Goal: Task Accomplishment & Management: Use online tool/utility

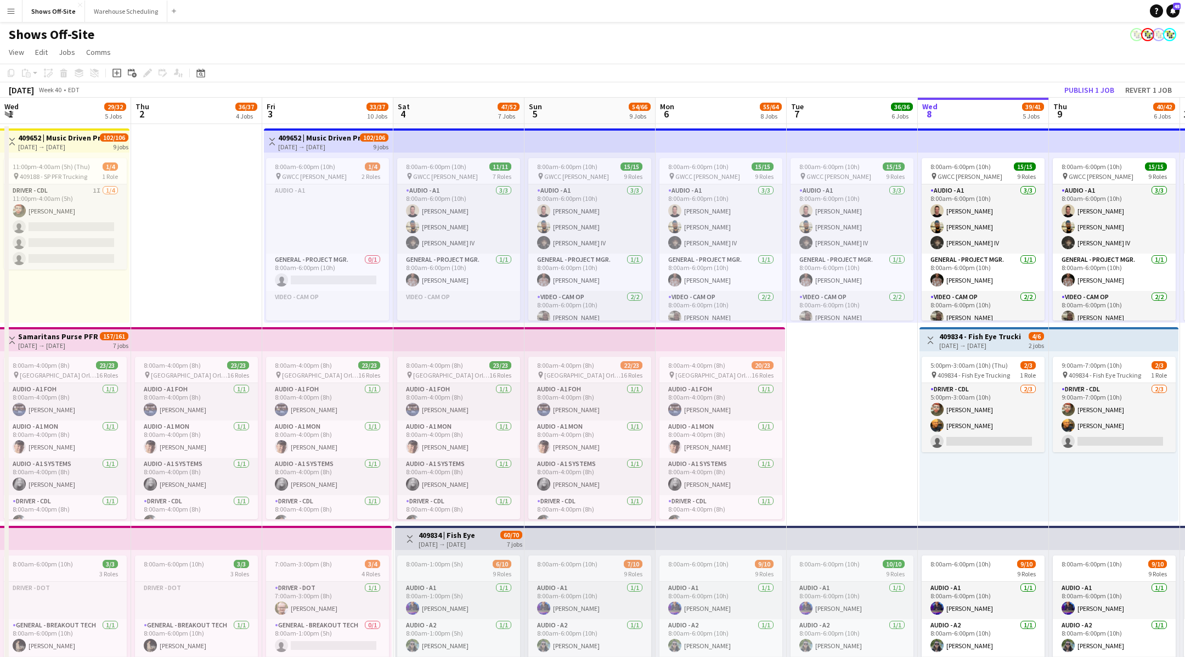
scroll to position [0, 397]
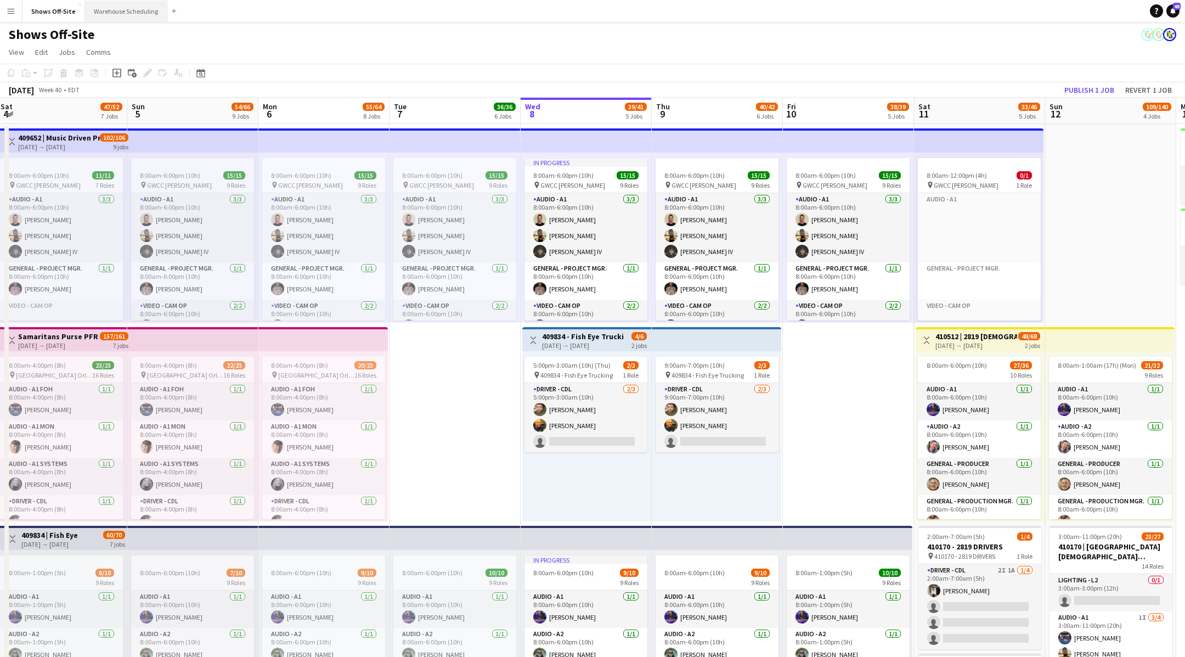
click at [131, 6] on button "Warehouse Scheduling Close" at bounding box center [126, 11] width 82 height 21
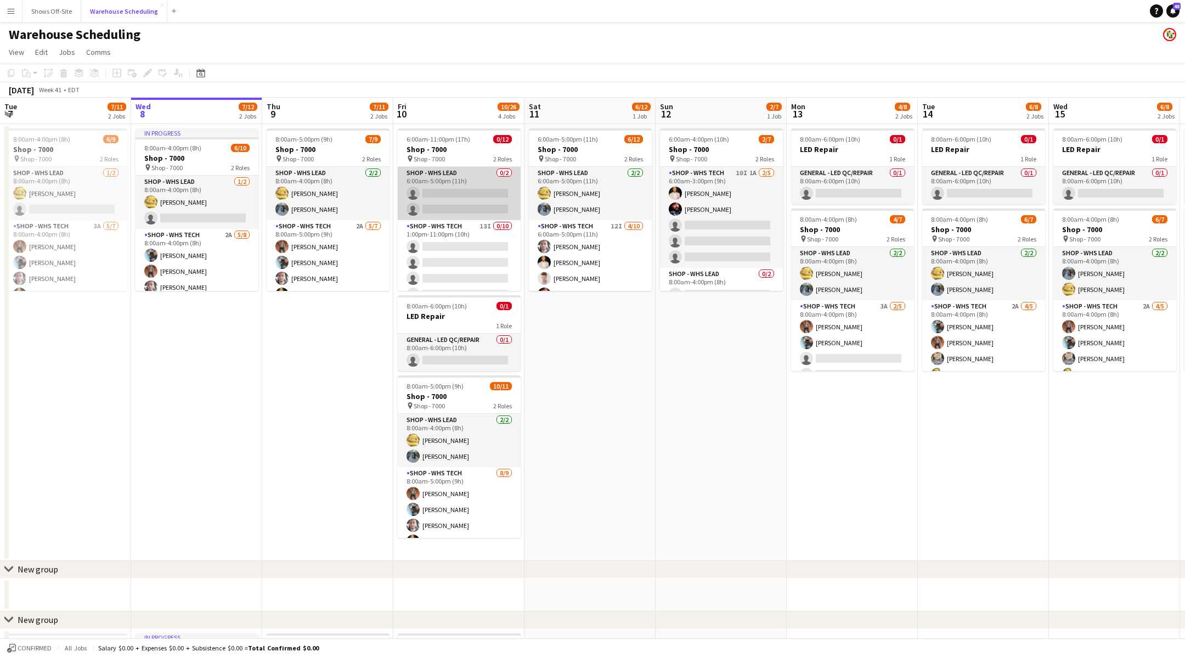
scroll to position [9, 0]
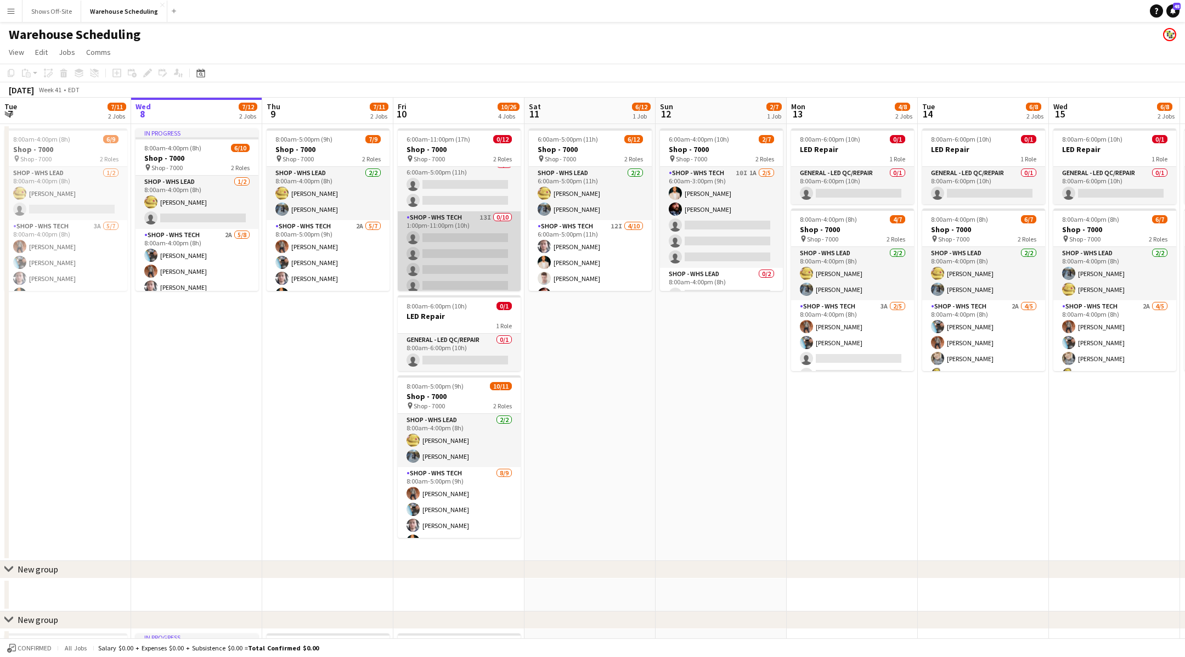
click at [507, 232] on app-card-role "Shop - WHS Tech 13I 0/10 1:00pm-11:00pm (10h) single-neutral-actions single-neu…" at bounding box center [459, 301] width 123 height 180
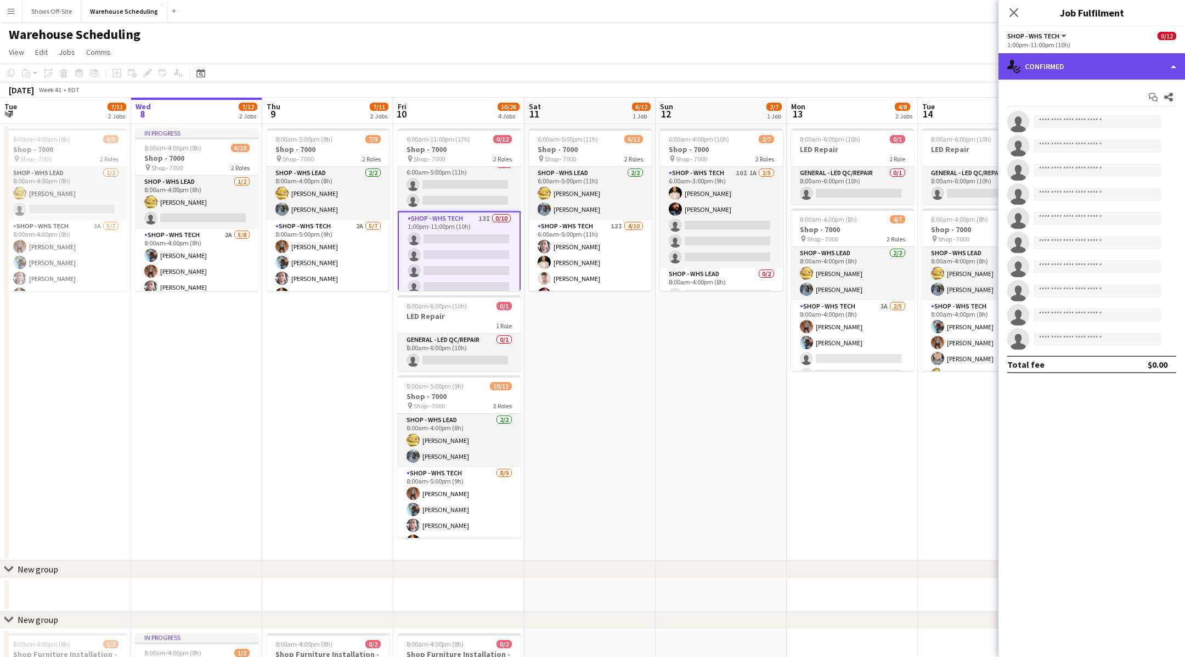
click at [1115, 69] on div "single-neutral-actions-check-2 Confirmed" at bounding box center [1091, 66] width 187 height 26
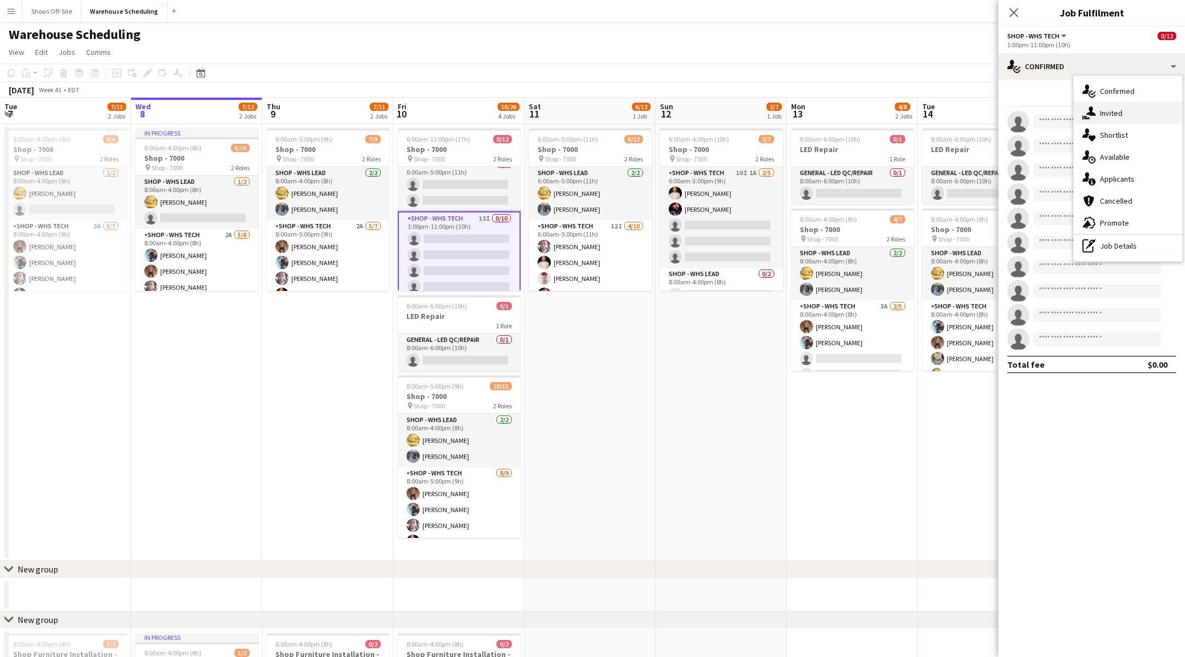
click at [1122, 112] on div "single-neutral-actions-share-1 Invited" at bounding box center [1128, 113] width 109 height 22
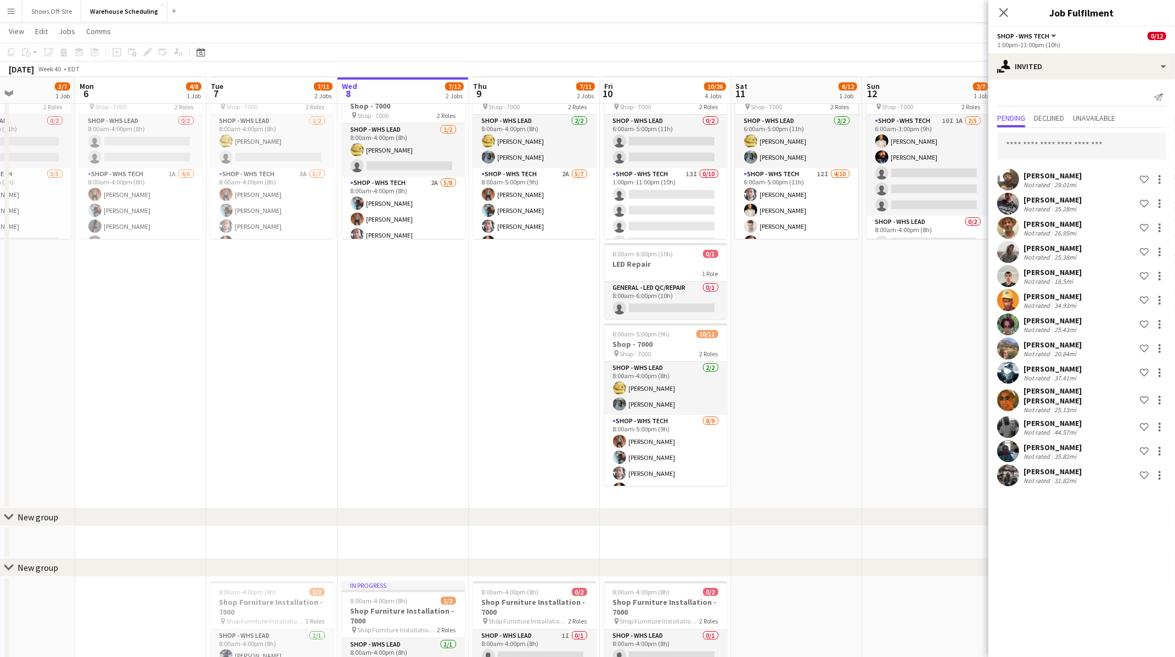
scroll to position [0, 460]
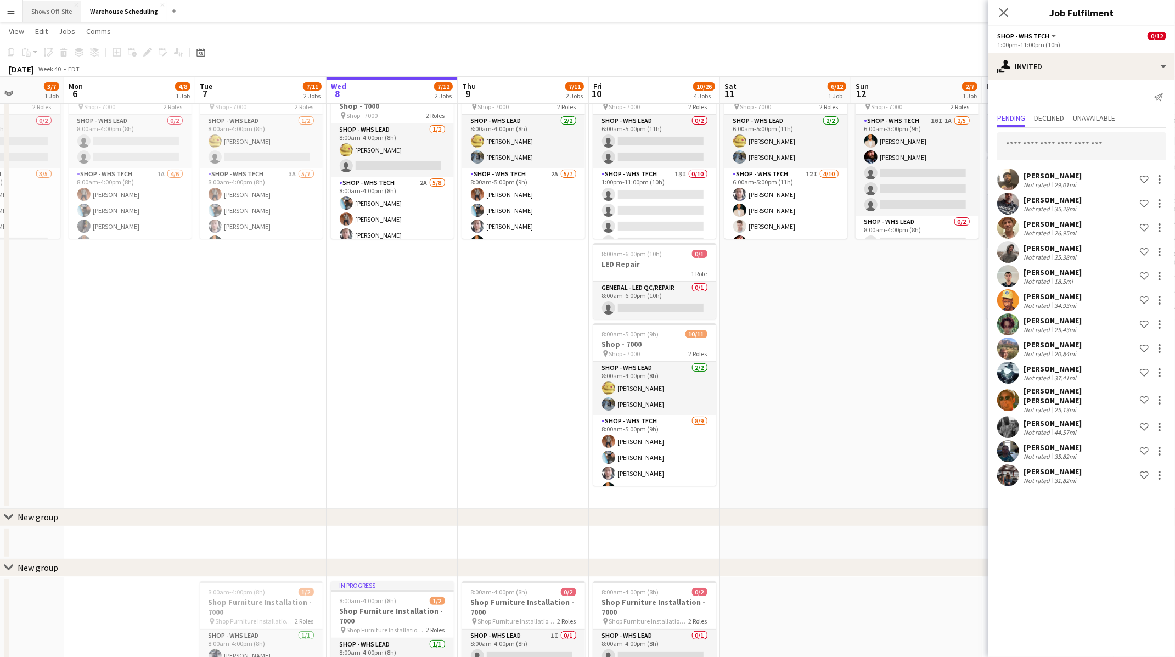
click at [44, 9] on button "Shows Off-Site Close" at bounding box center [51, 11] width 59 height 21
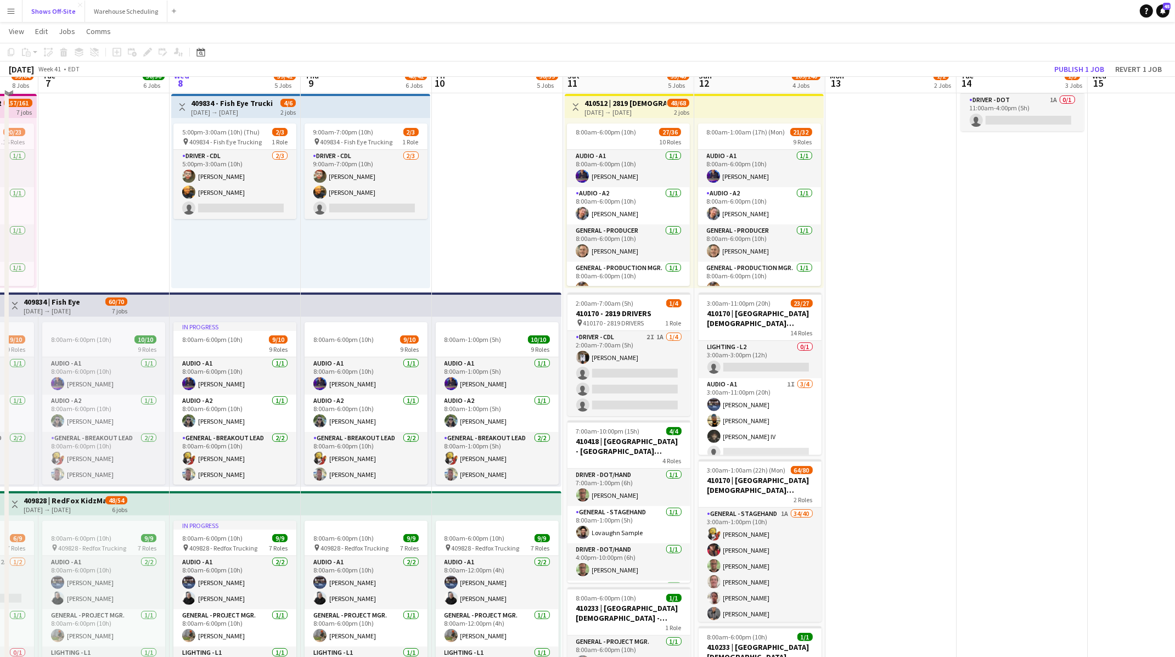
scroll to position [249, 0]
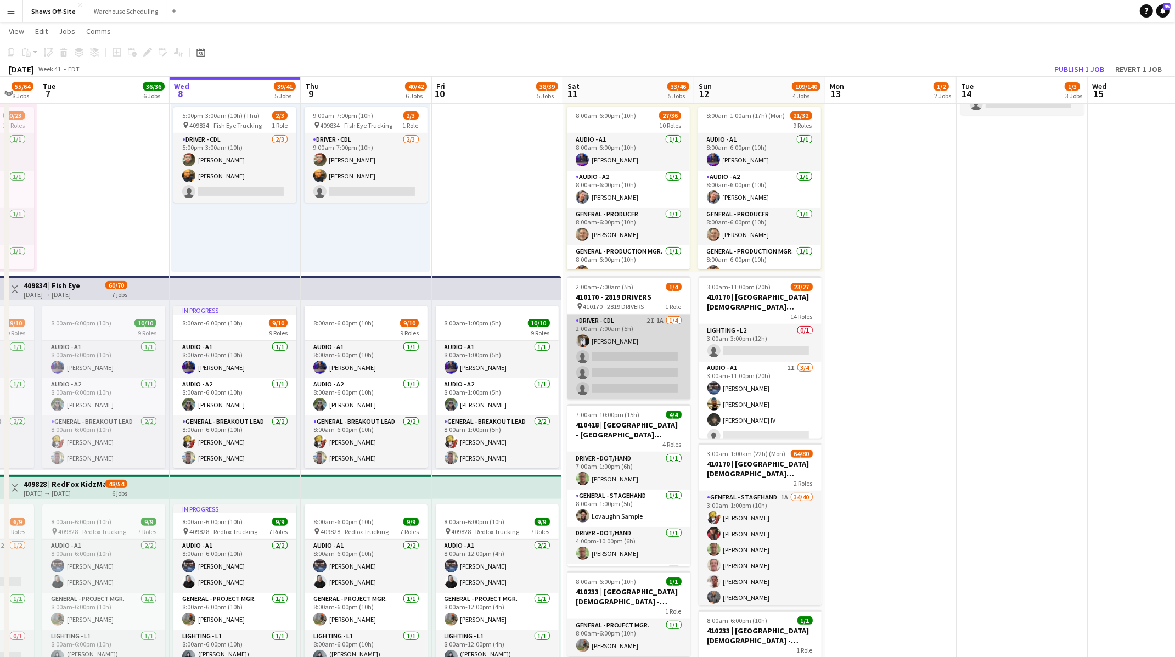
click at [658, 328] on app-card-role "Driver - CDL 2I 1A [DATE] 2:00am-7:00am (5h) [PERSON_NAME] single-neutral-actio…" at bounding box center [628, 356] width 123 height 85
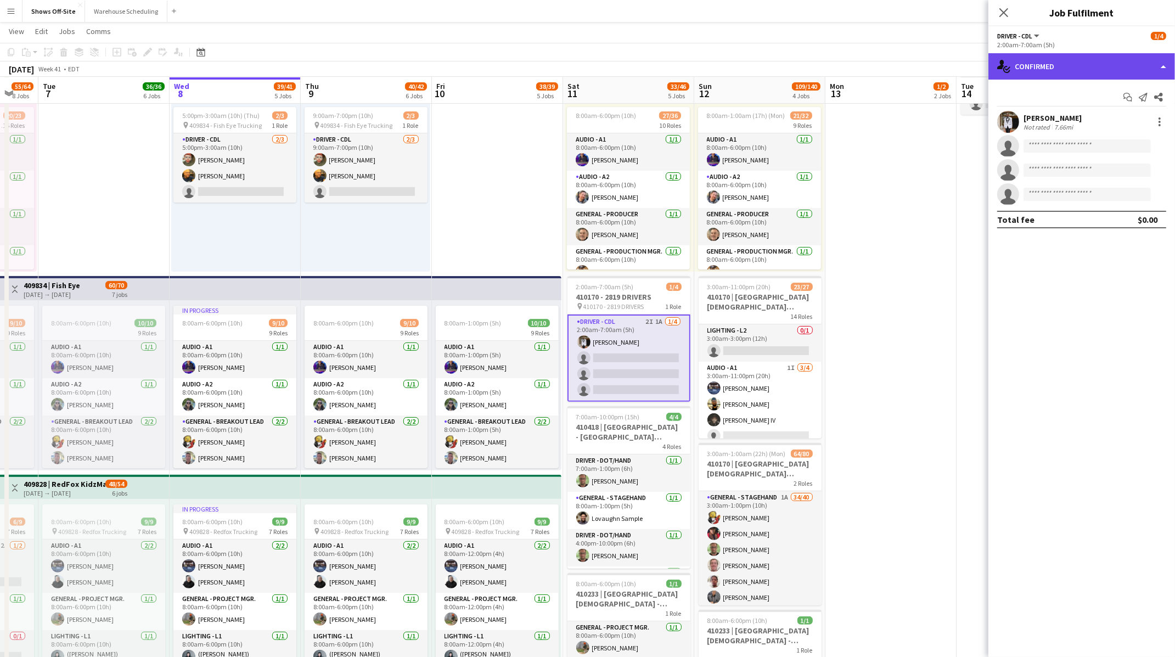
click at [1057, 76] on div "single-neutral-actions-check-2 Confirmed" at bounding box center [1081, 66] width 187 height 26
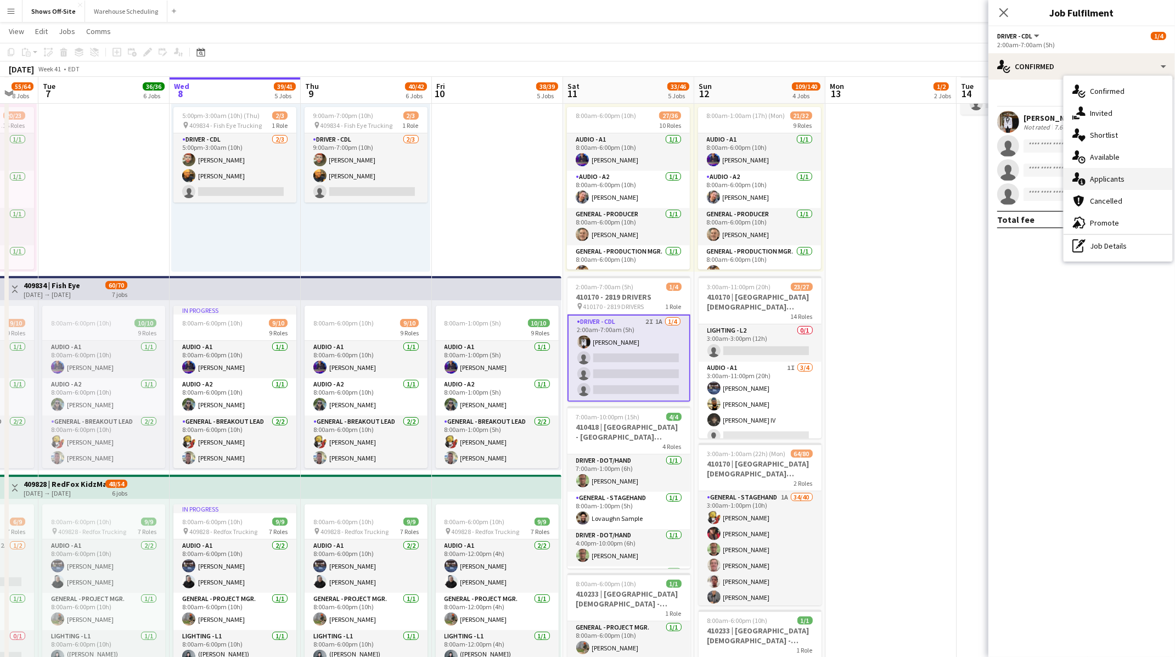
click at [1091, 174] on span "Applicants" at bounding box center [1107, 179] width 35 height 10
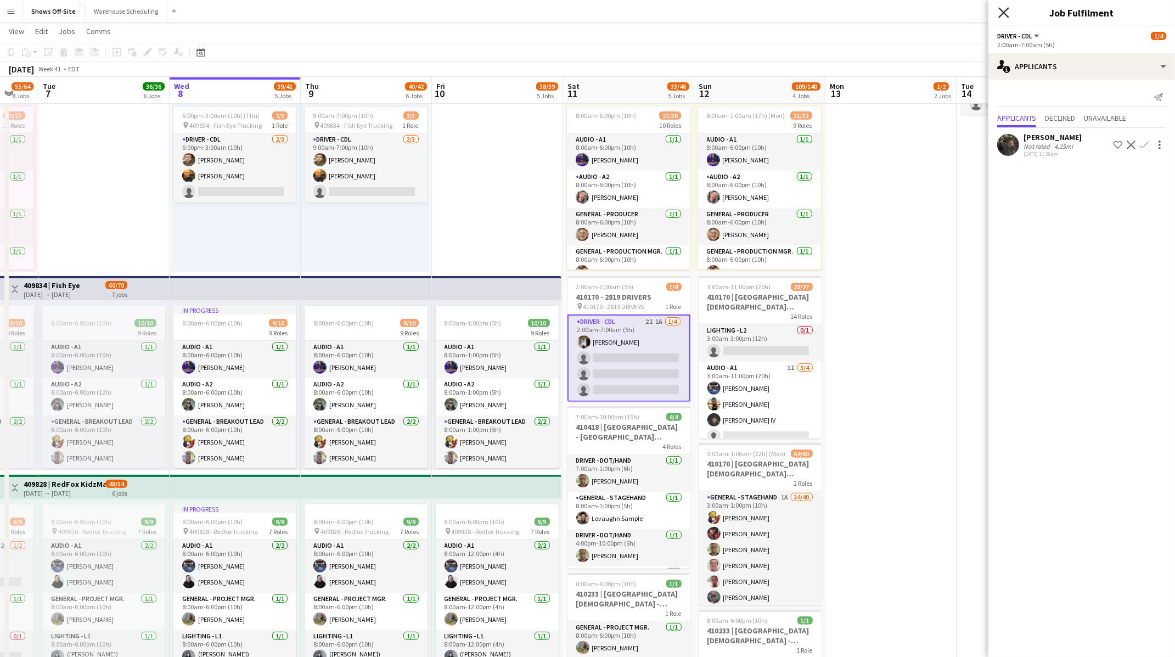
click at [1007, 9] on icon at bounding box center [1003, 12] width 10 height 10
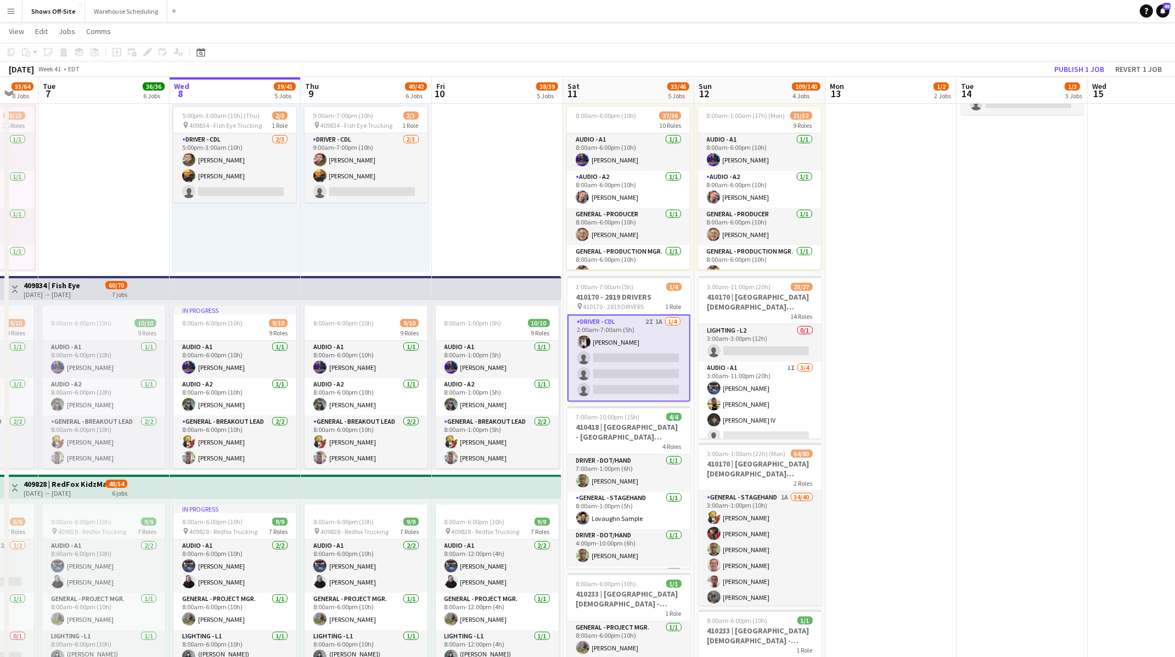
click at [896, 259] on app-date-cell "8:00am-5:00pm (9h) 1/1 409652 - Crossrental pin 409652 - Crossrental 1 Role Dri…" at bounding box center [890, 636] width 131 height 1524
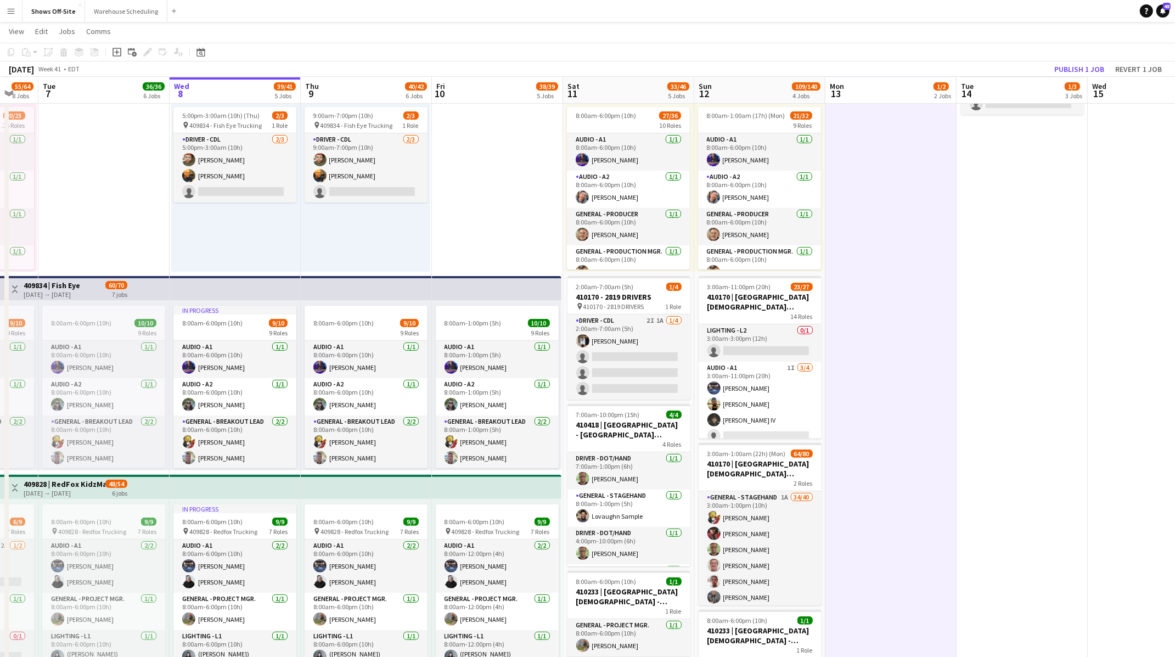
click at [520, 253] on app-date-cell "8:00am-6:00pm (10h) 15/15 pin GWCC [PERSON_NAME] 9 Roles Audio - A1 [DATE] 8:00…" at bounding box center [497, 636] width 131 height 1524
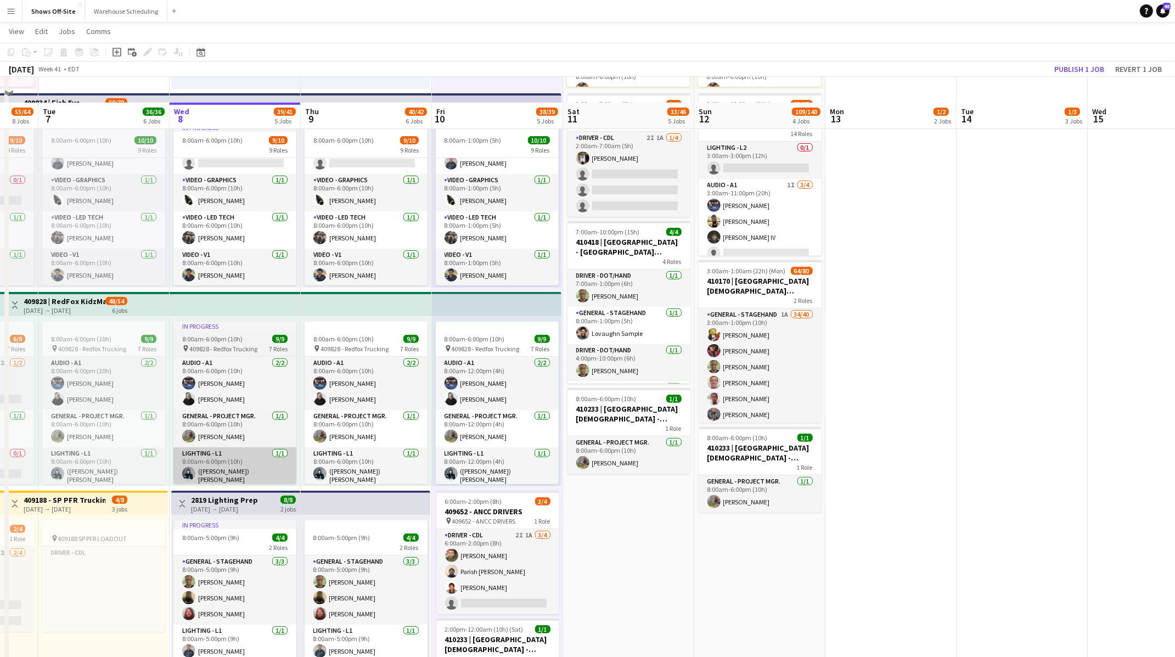
scroll to position [480, 0]
